Goal: Information Seeking & Learning: Learn about a topic

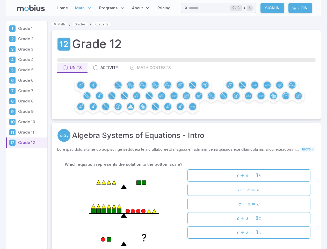
click at [163, 124] on div "Algebra Systems of Equations - Intro Skills you will learn include: Variable su…" at bounding box center [186, 198] width 269 height 151
click at [219, 8] on input "text" at bounding box center [209, 8] width 41 height 10
